Goal: Entertainment & Leisure: Consume media (video, audio)

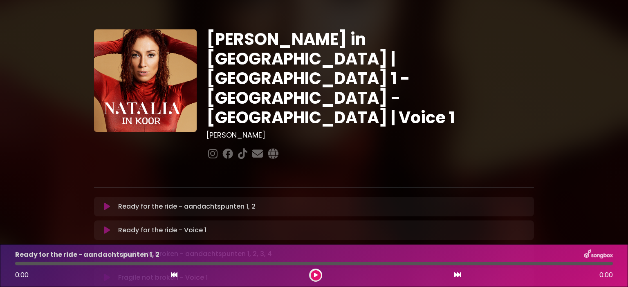
click at [106, 203] on icon at bounding box center [107, 207] width 6 height 8
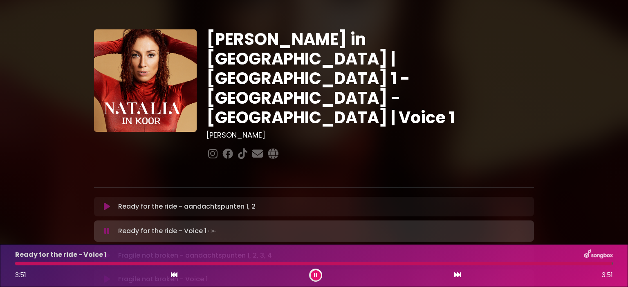
click at [105, 227] on icon at bounding box center [106, 231] width 5 height 8
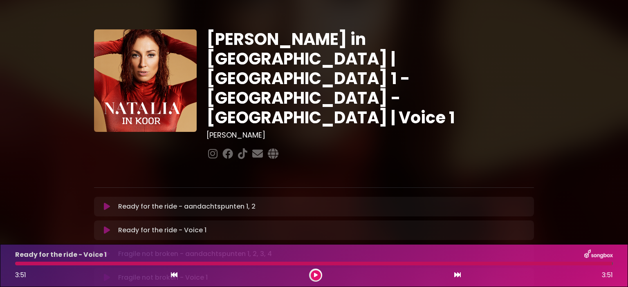
click at [105, 203] on icon at bounding box center [107, 207] width 6 height 8
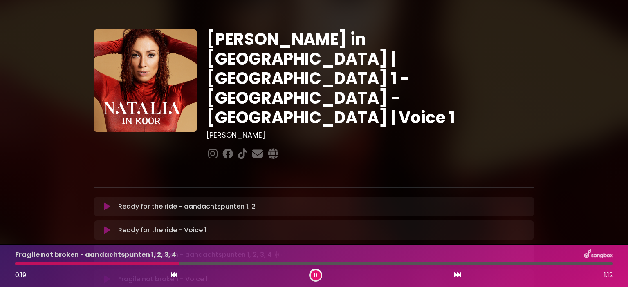
click at [315, 275] on icon at bounding box center [315, 275] width 3 height 5
click at [106, 226] on icon at bounding box center [107, 230] width 6 height 8
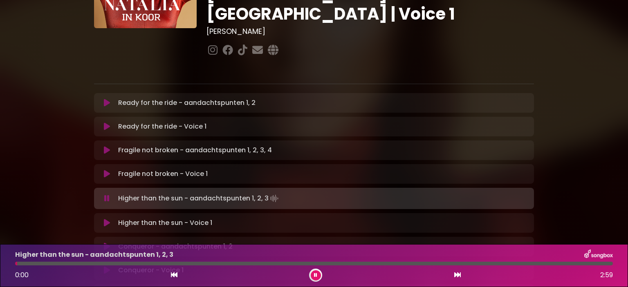
scroll to position [123, 0]
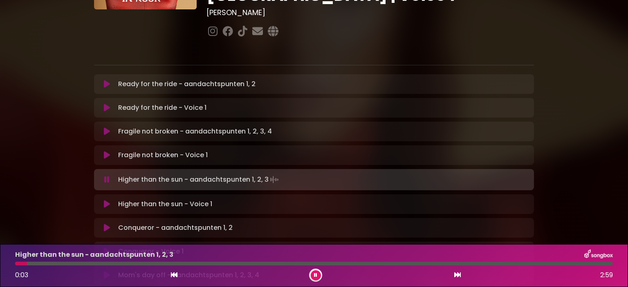
click at [316, 276] on icon at bounding box center [315, 275] width 3 height 5
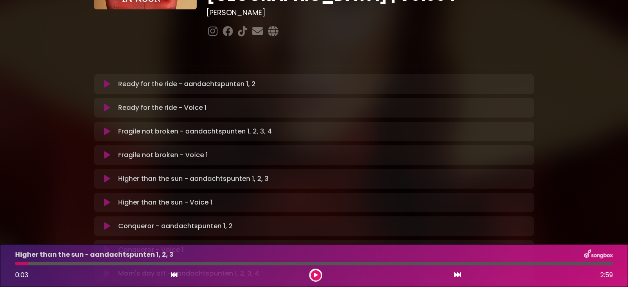
click at [316, 273] on button at bounding box center [316, 275] width 10 height 10
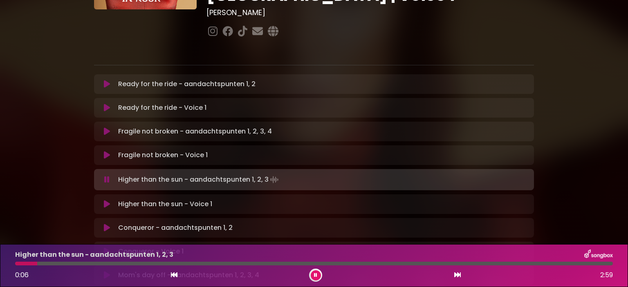
click at [106, 127] on icon at bounding box center [107, 131] width 6 height 8
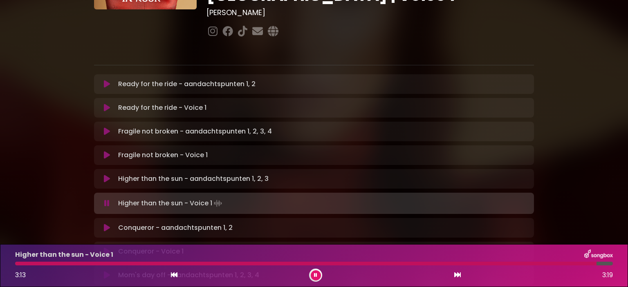
click at [145, 276] on div "3:13 3:19" at bounding box center [313, 275] width 607 height 13
click at [316, 273] on icon at bounding box center [315, 275] width 3 height 5
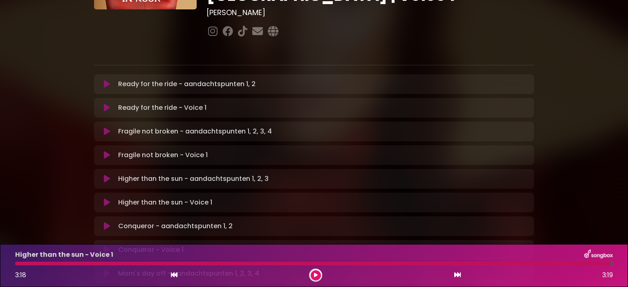
click at [106, 222] on icon at bounding box center [107, 226] width 6 height 8
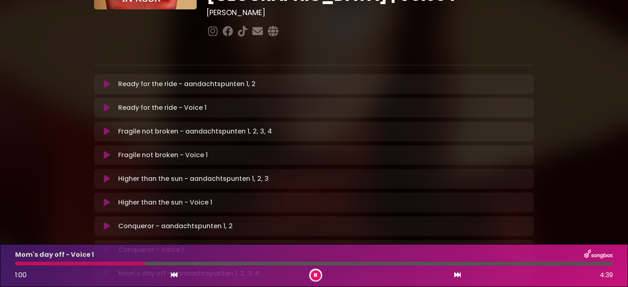
click at [314, 275] on icon at bounding box center [315, 275] width 3 height 5
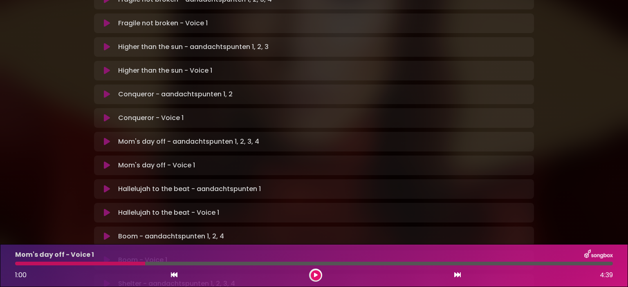
scroll to position [286, 0]
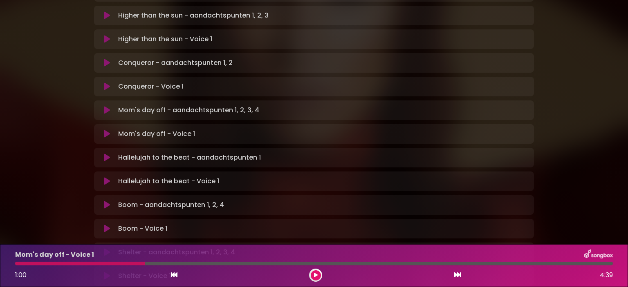
click at [106, 106] on icon at bounding box center [107, 110] width 6 height 8
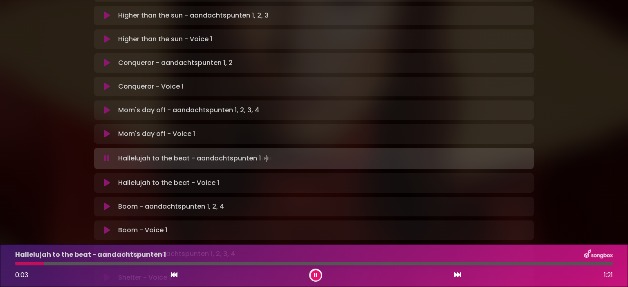
click at [317, 274] on icon at bounding box center [315, 275] width 3 height 5
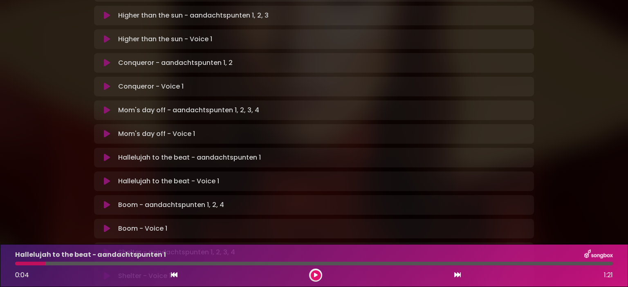
click at [105, 154] on icon at bounding box center [107, 158] width 6 height 8
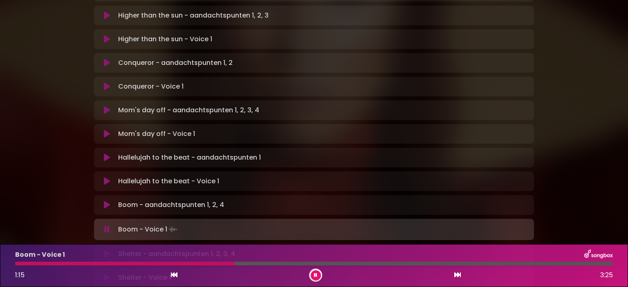
drag, startPoint x: 278, startPoint y: 263, endPoint x: 234, endPoint y: 262, distance: 43.7
click at [234, 262] on div at bounding box center [313, 264] width 597 height 4
drag, startPoint x: 250, startPoint y: 261, endPoint x: 214, endPoint y: 261, distance: 36.0
click at [214, 261] on div "Boom - Voice 1 1:22 3:25" at bounding box center [313, 266] width 607 height 32
drag, startPoint x: 260, startPoint y: 264, endPoint x: 221, endPoint y: 264, distance: 39.2
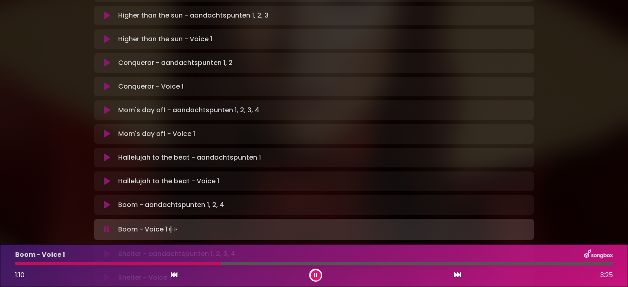
click at [221, 264] on div at bounding box center [313, 264] width 597 height 4
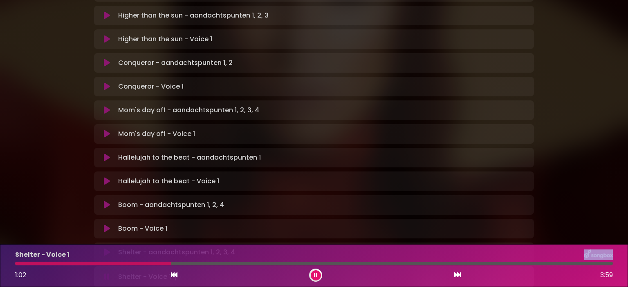
drag, startPoint x: 234, startPoint y: 263, endPoint x: 171, endPoint y: 259, distance: 63.0
click at [171, 259] on div "Shelter - Voice 1 1:02 3:59" at bounding box center [313, 266] width 607 height 32
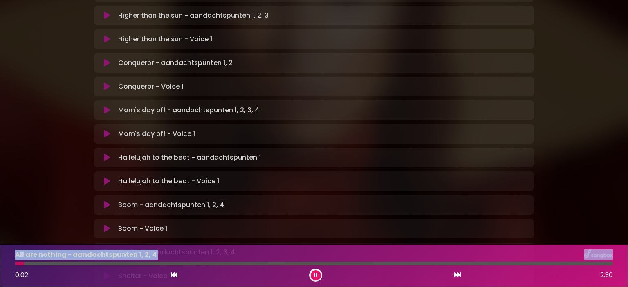
click at [315, 275] on icon at bounding box center [315, 275] width 3 height 5
